Goal: Transaction & Acquisition: Purchase product/service

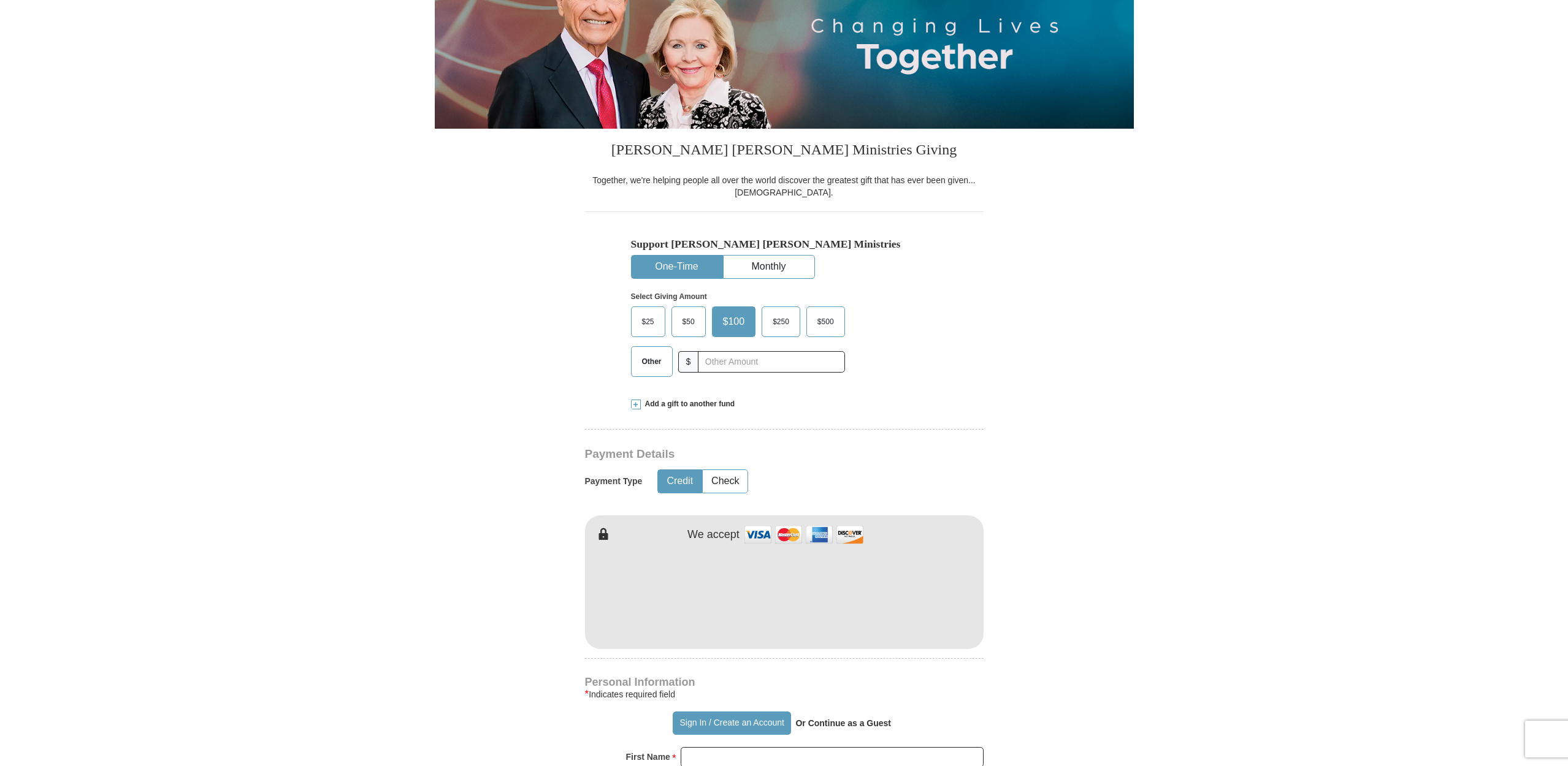
scroll to position [180, 0]
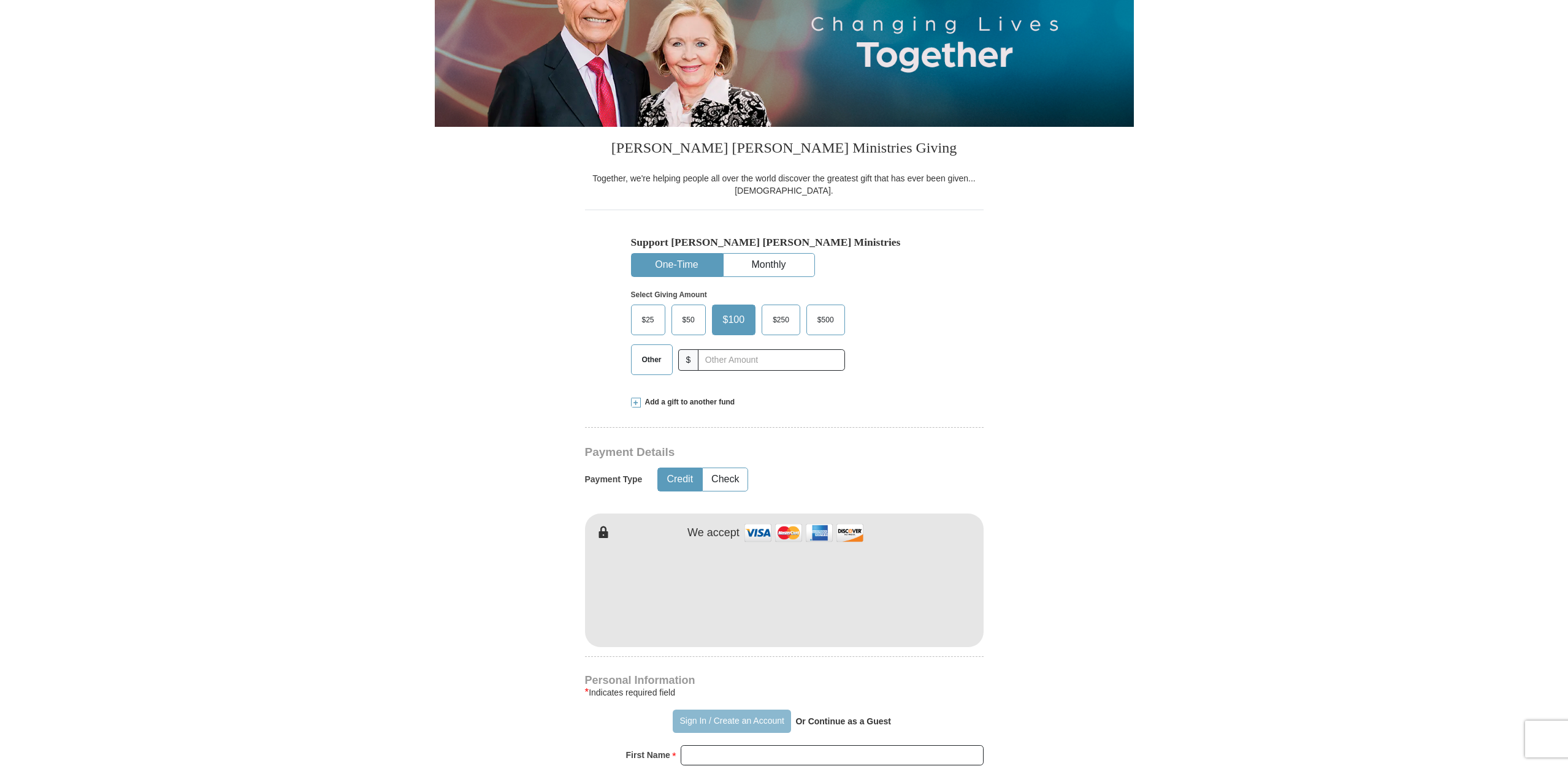
click at [696, 716] on button "Sign In / Create an Account" at bounding box center [732, 721] width 119 height 23
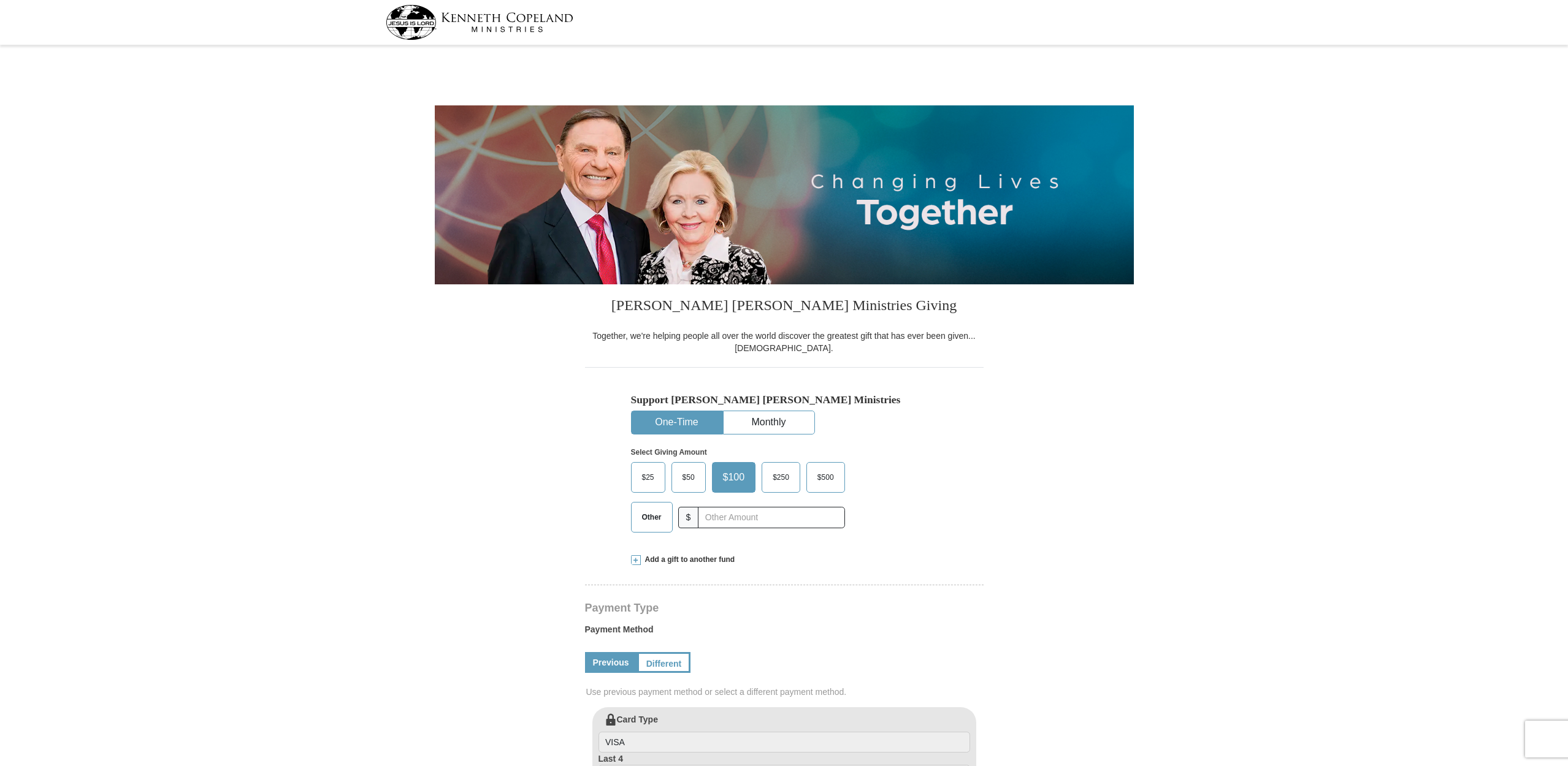
select select "VA"
click at [725, 520] on input "text" at bounding box center [771, 517] width 136 height 21
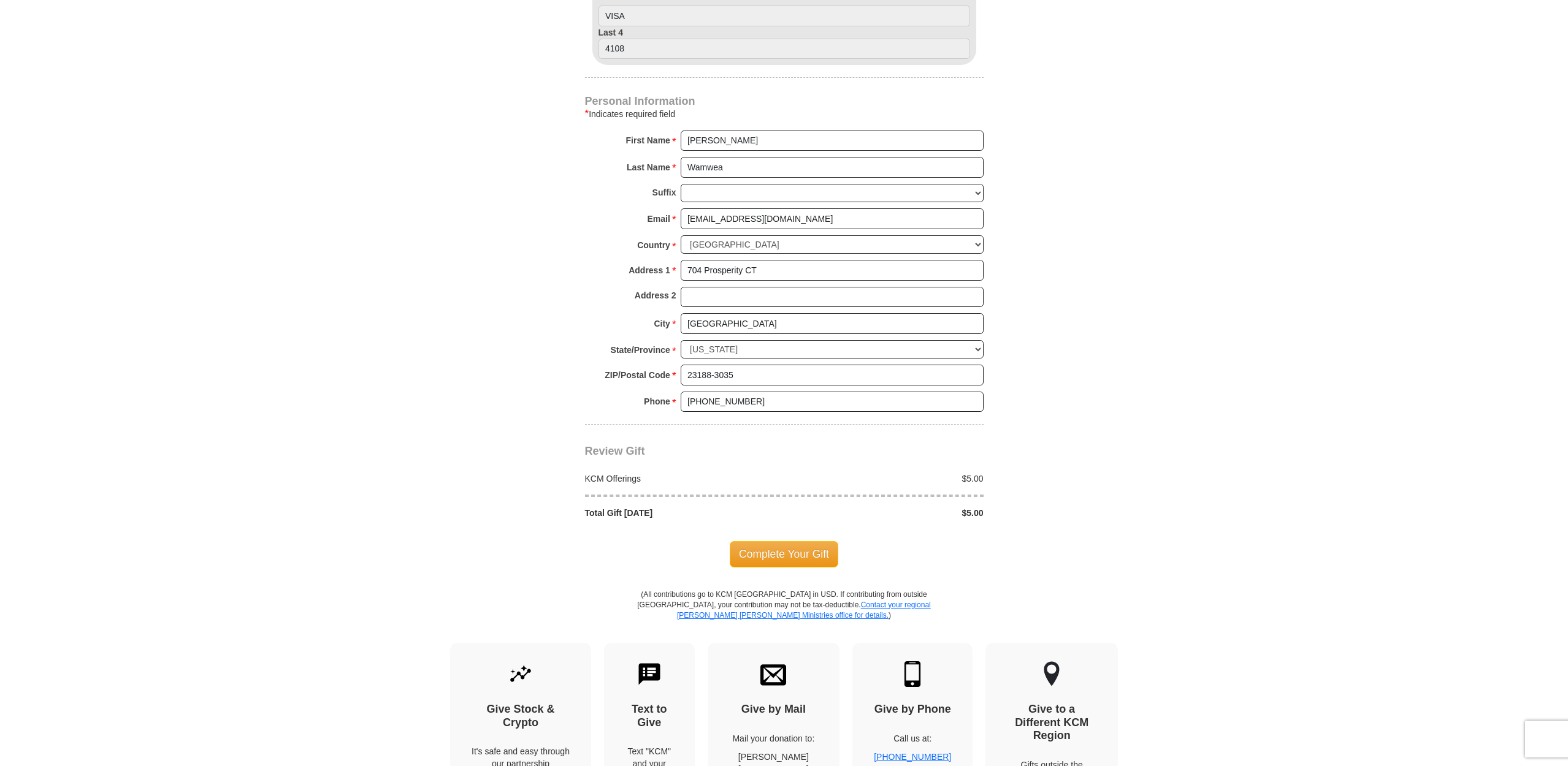
scroll to position [729, 0]
type input "5"
click at [763, 539] on span "Complete Your Gift" at bounding box center [784, 551] width 108 height 26
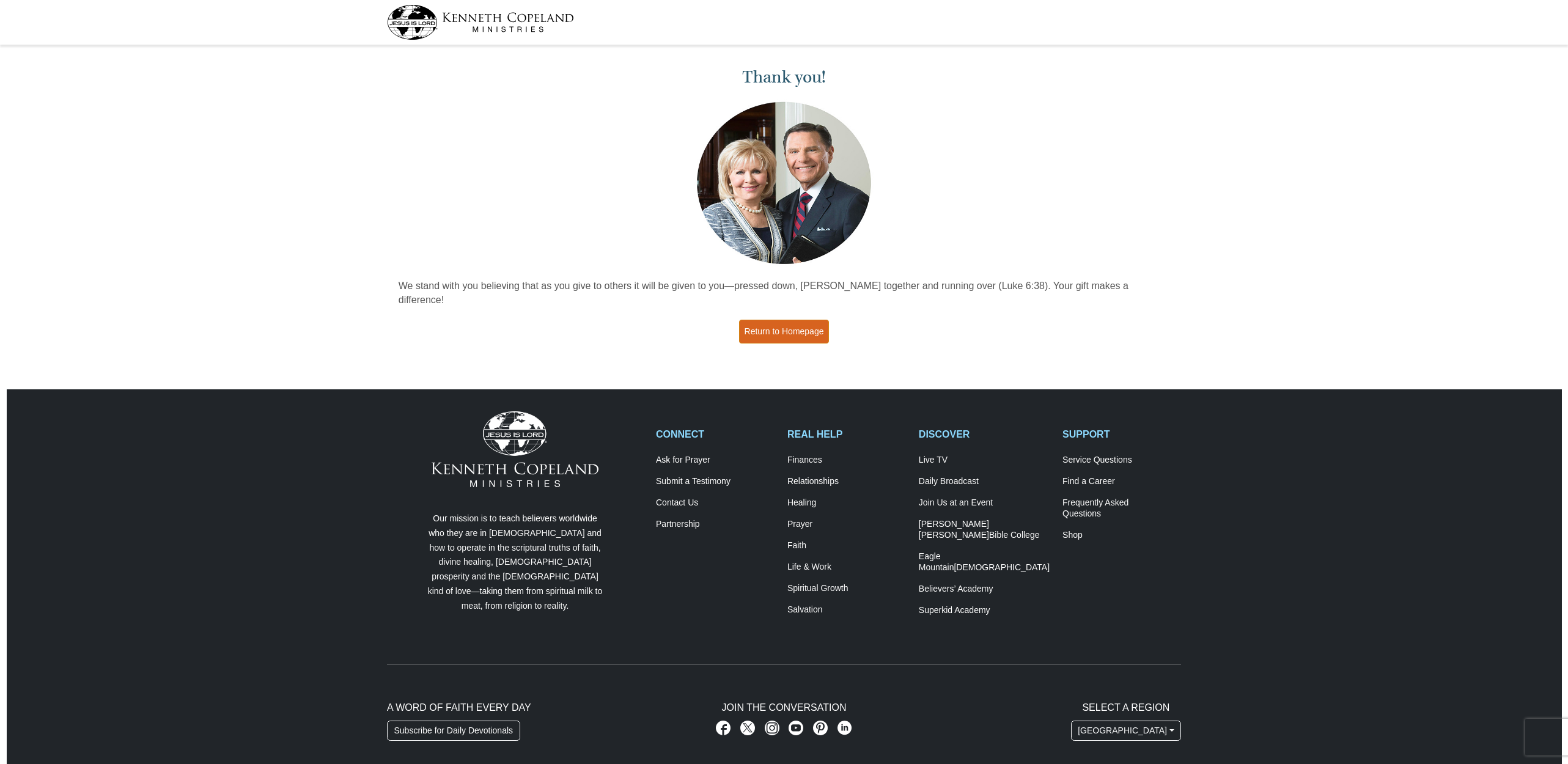
click at [765, 320] on link "Return to Homepage" at bounding box center [784, 332] width 90 height 24
